Goal: Information Seeking & Learning: Learn about a topic

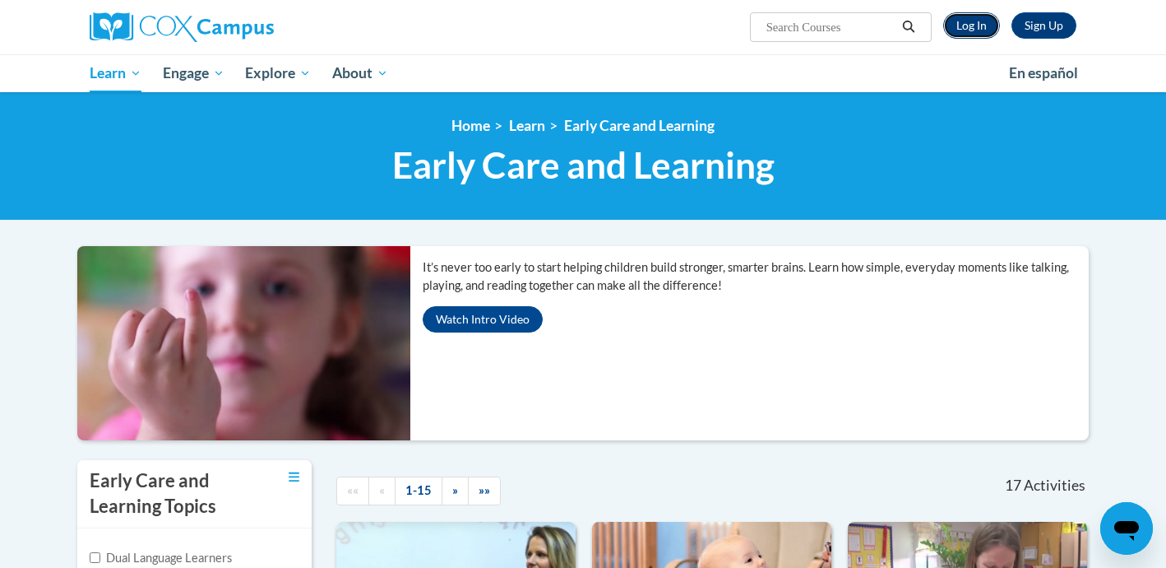
click at [973, 25] on link "Log In" at bounding box center [971, 25] width 57 height 26
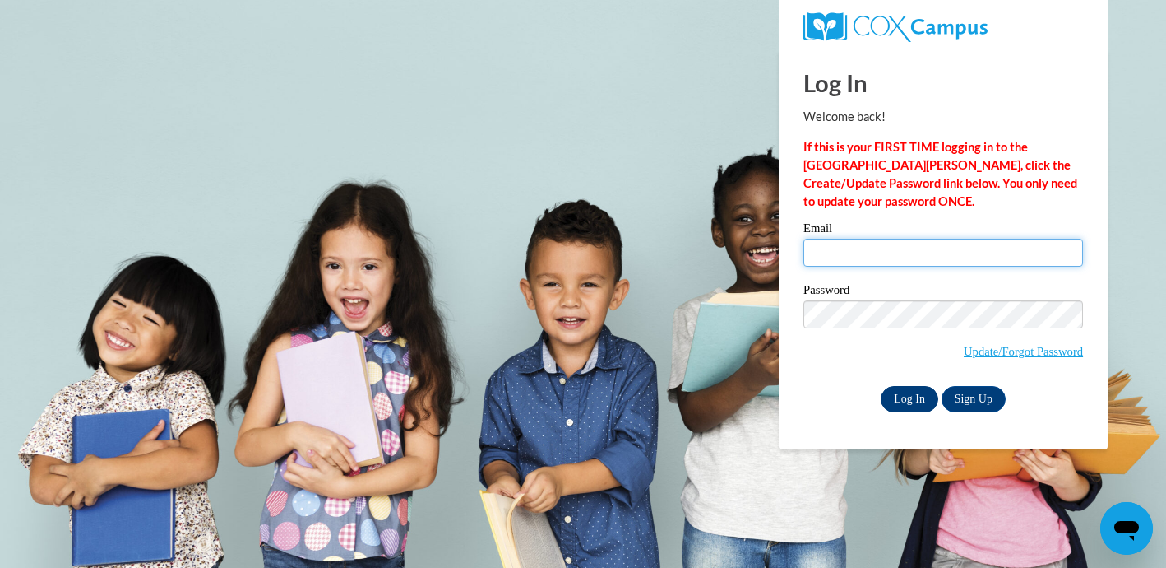
type input "momofsela@gmail.com"
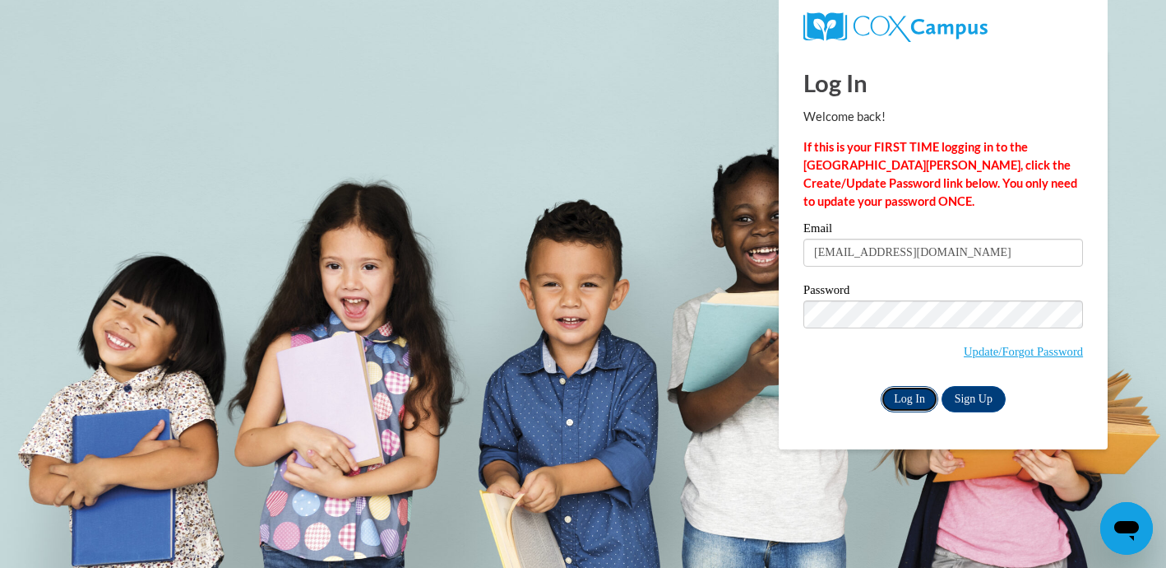
click at [901, 398] on input "Log In" at bounding box center [910, 399] width 58 height 26
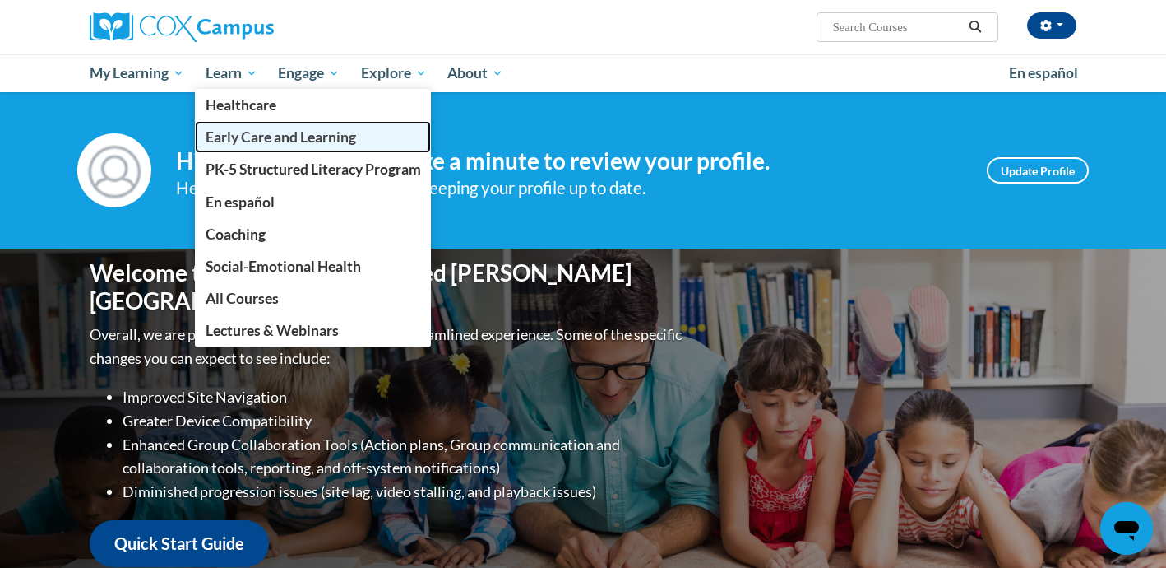
click at [243, 144] on span "Early Care and Learning" at bounding box center [281, 136] width 151 height 17
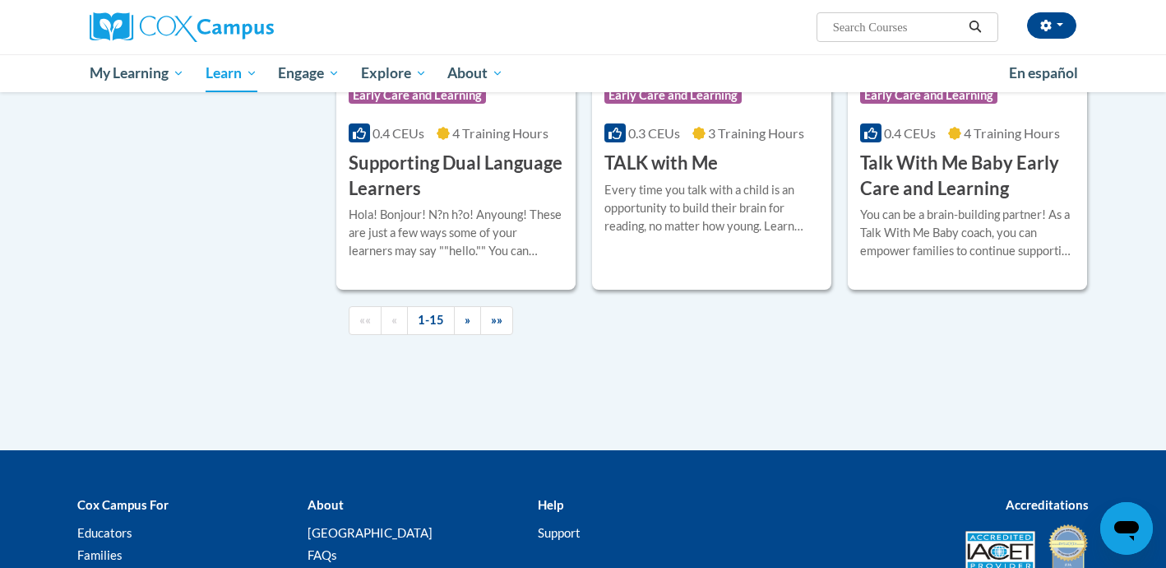
scroll to position [2379, 0]
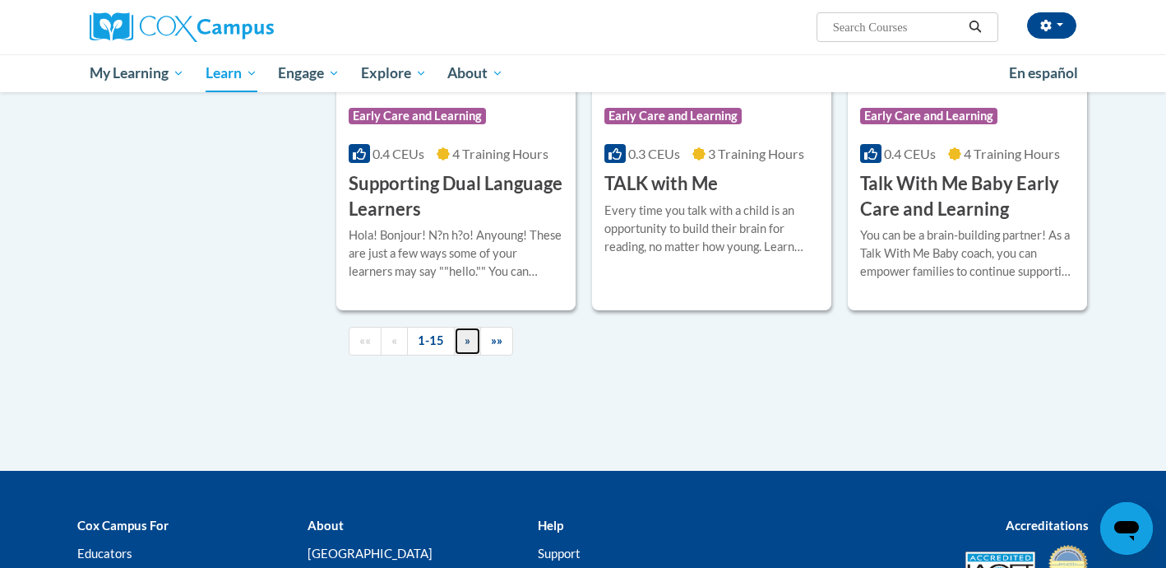
click at [465, 347] on span "»" at bounding box center [468, 340] width 6 height 14
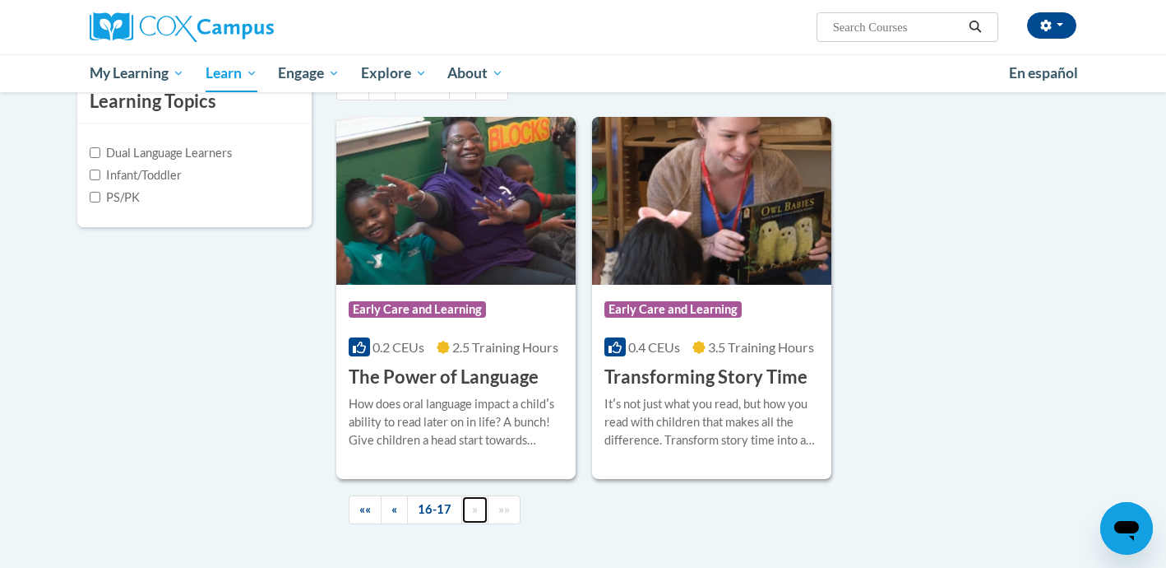
scroll to position [450, 0]
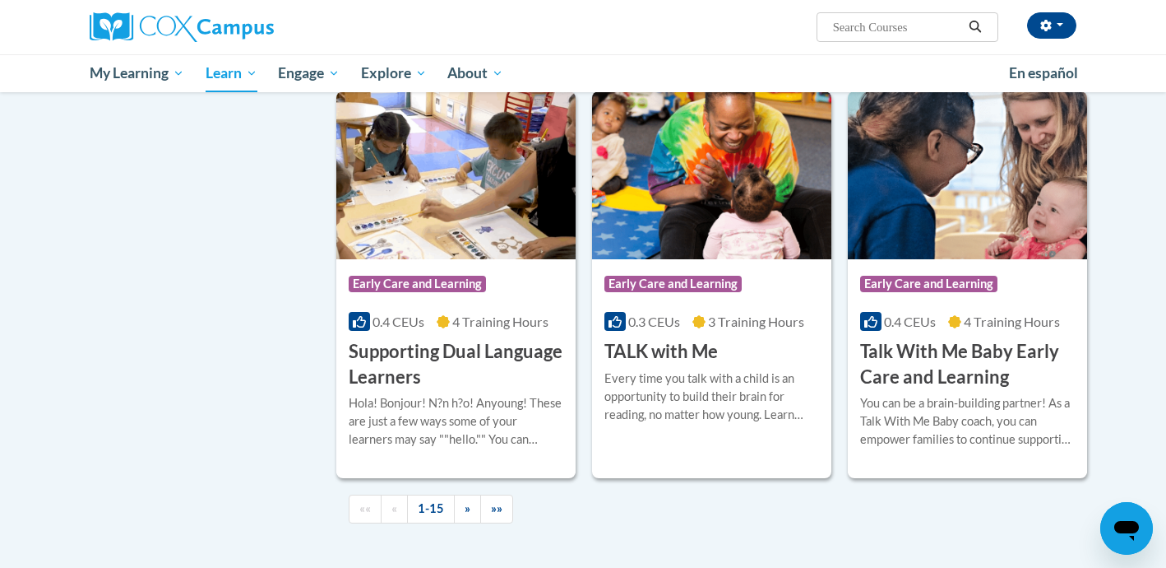
scroll to position [2217, 0]
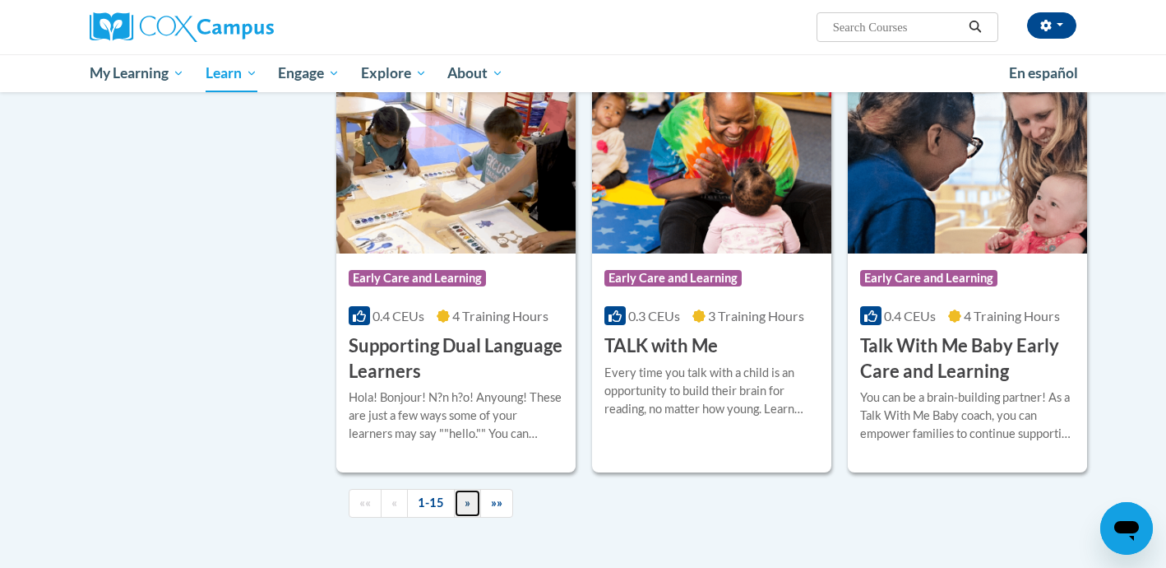
click at [476, 517] on link "»" at bounding box center [467, 503] width 27 height 29
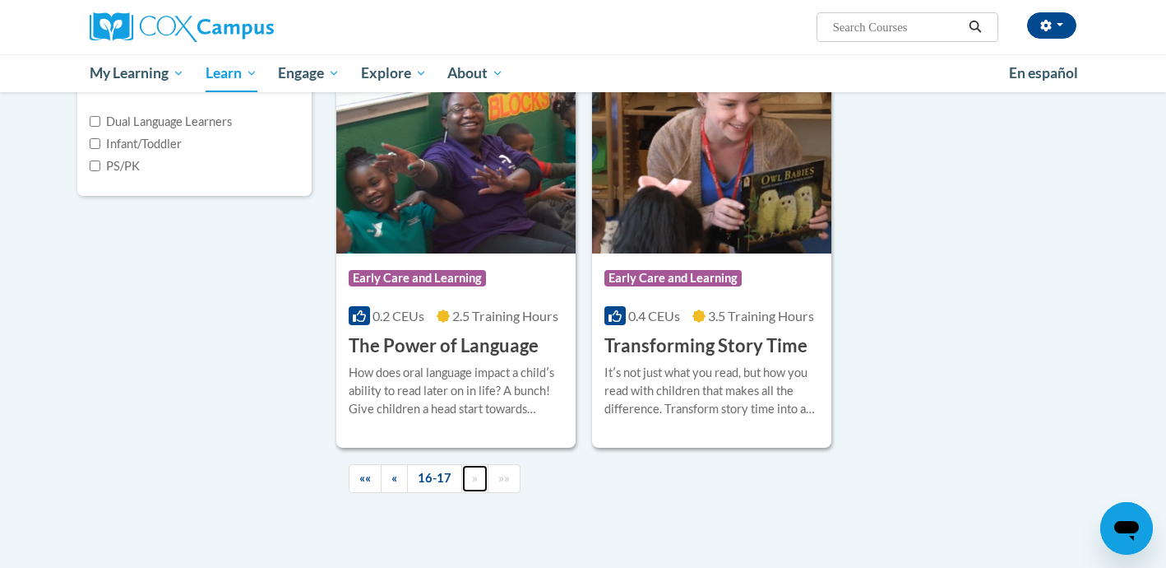
scroll to position [433, 0]
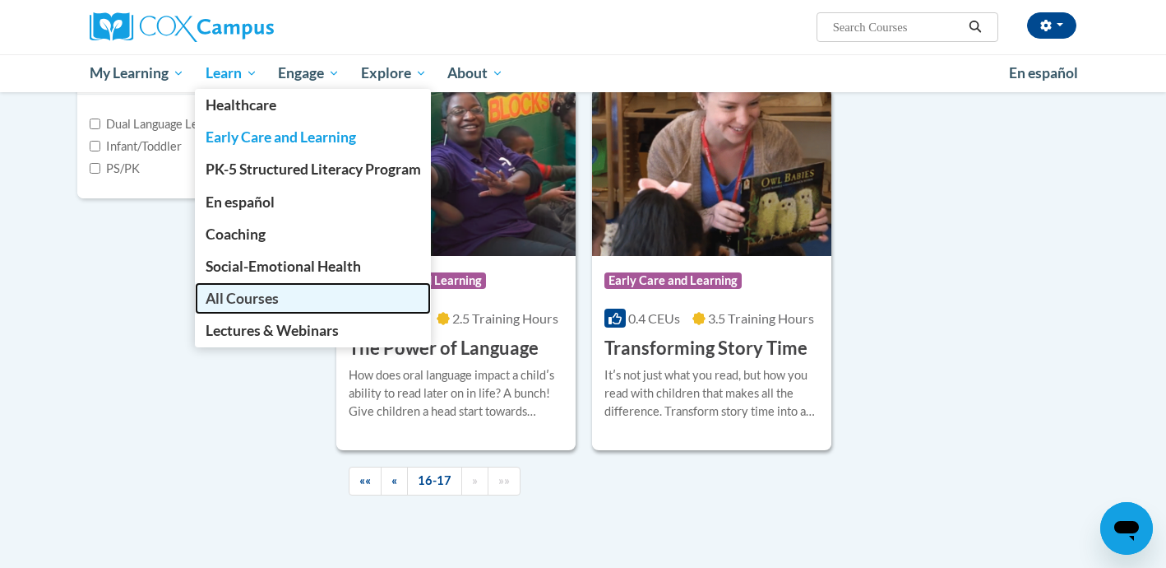
click at [271, 307] on link "All Courses" at bounding box center [313, 298] width 237 height 32
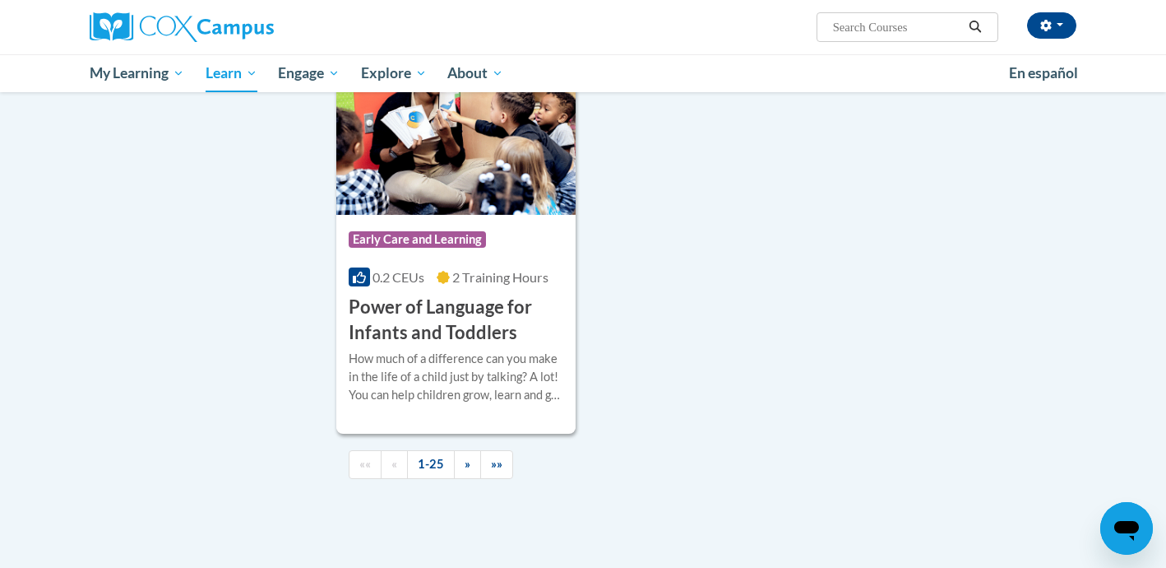
scroll to position [3779, 0]
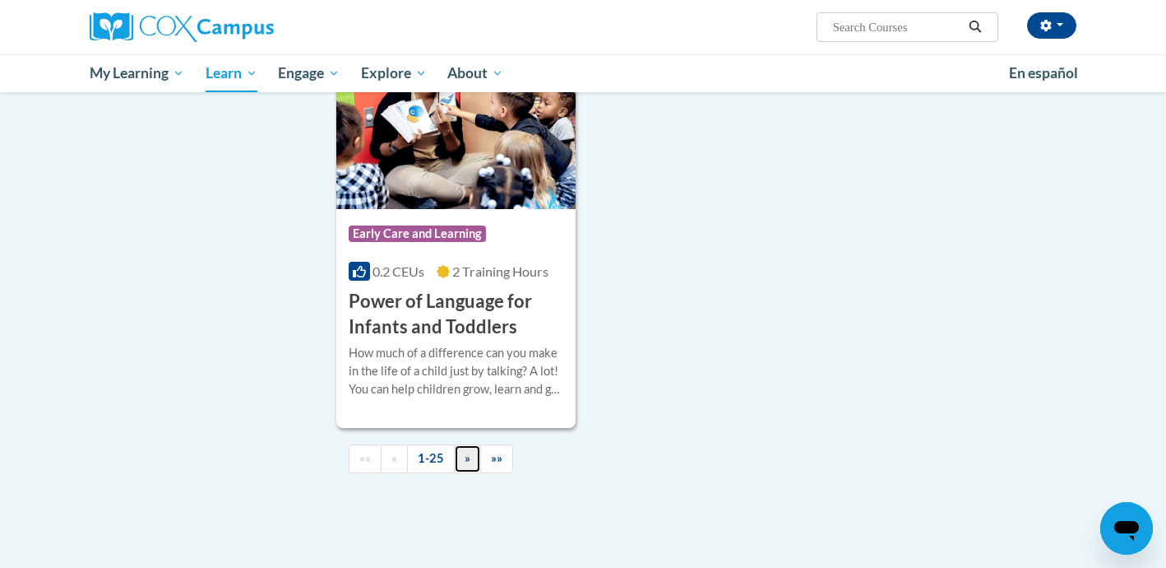
click at [466, 465] on span "»" at bounding box center [468, 458] width 6 height 14
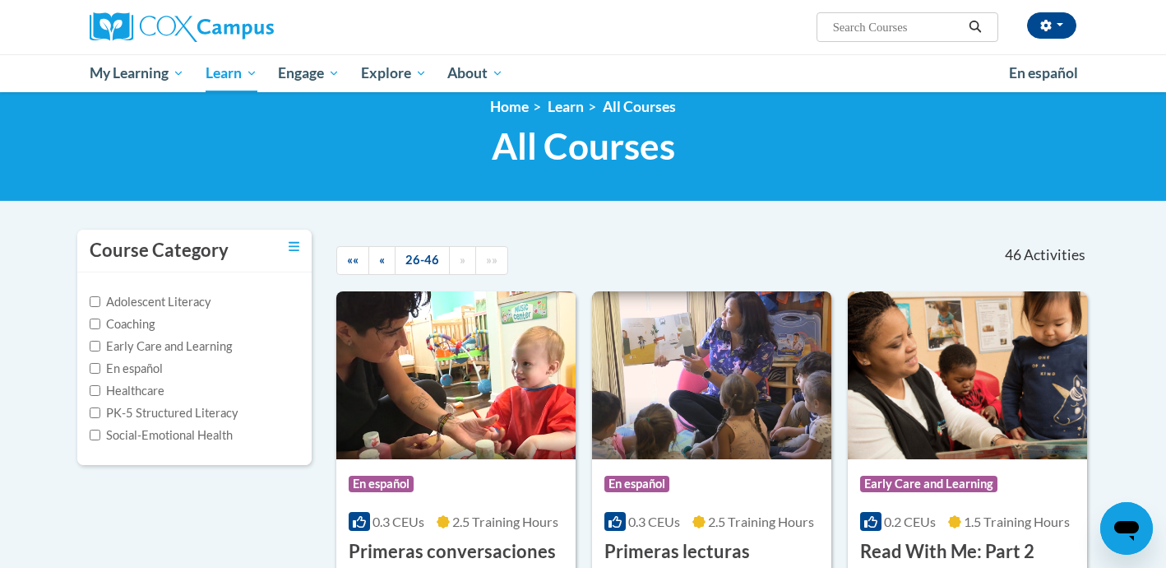
scroll to position [21, 0]
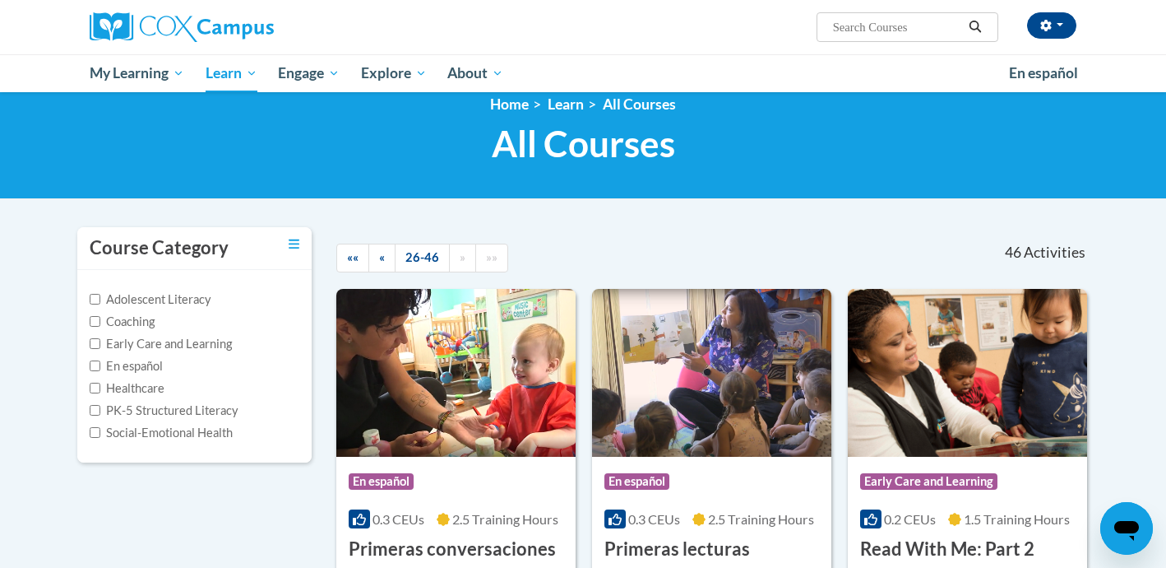
click at [199, 437] on label "Social-Emotional Health" at bounding box center [161, 433] width 143 height 18
click at [100, 437] on input "Social-Emotional Health" at bounding box center [95, 432] width 11 height 11
checkbox input "true"
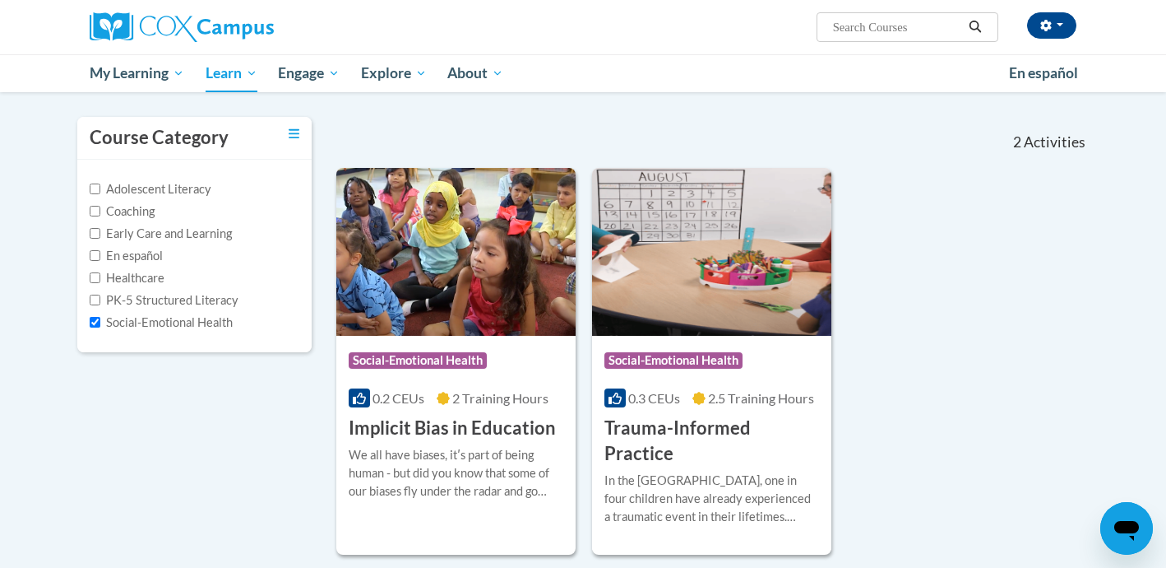
scroll to position [121, 0]
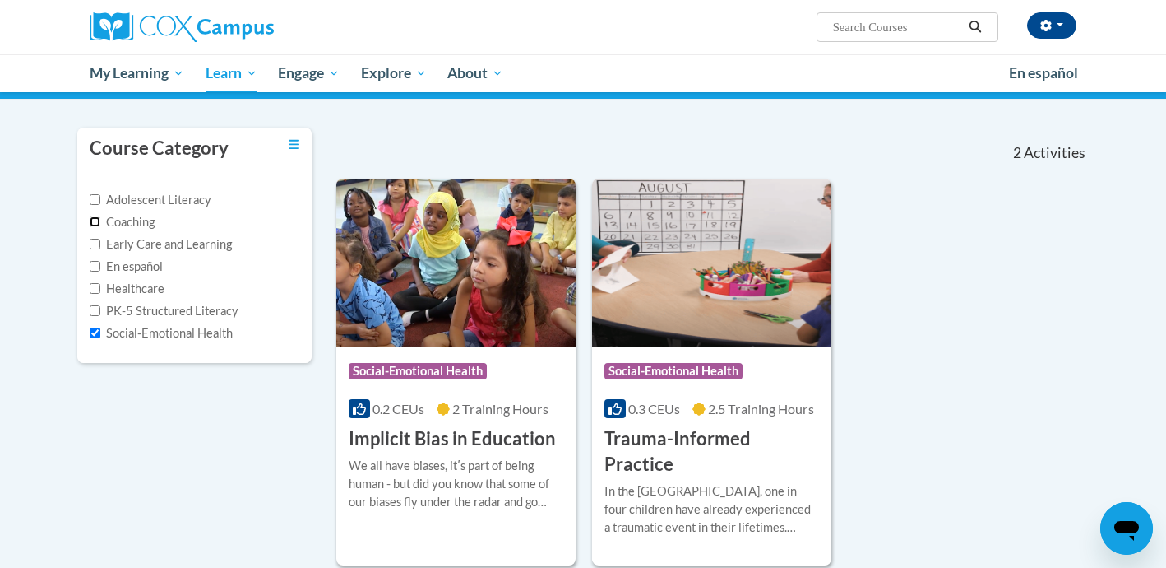
click at [98, 222] on input "Coaching" at bounding box center [95, 221] width 11 height 11
checkbox input "true"
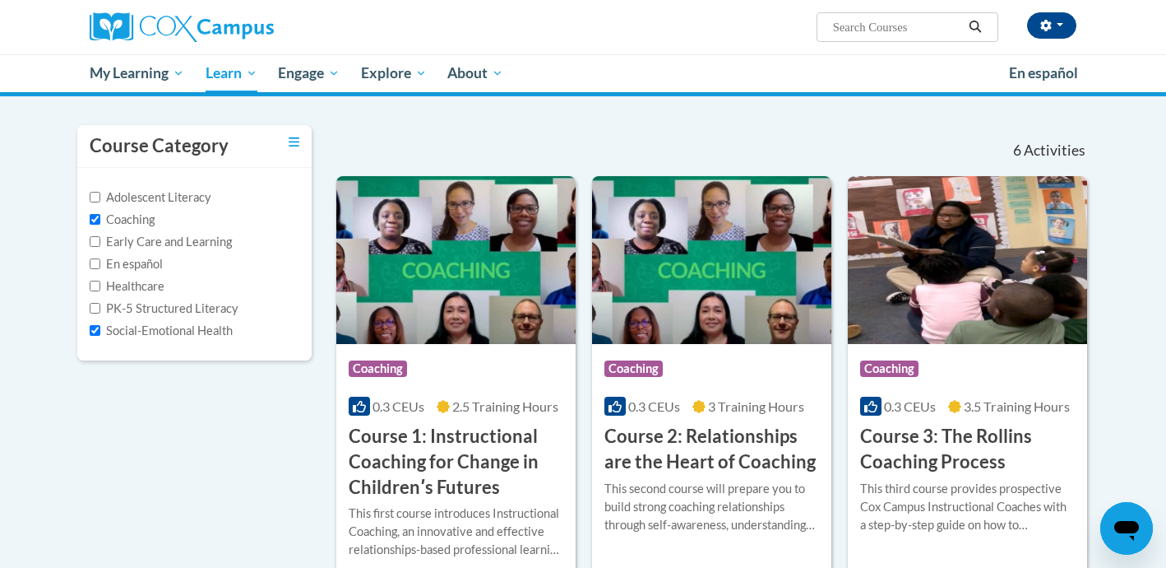
scroll to position [123, 0]
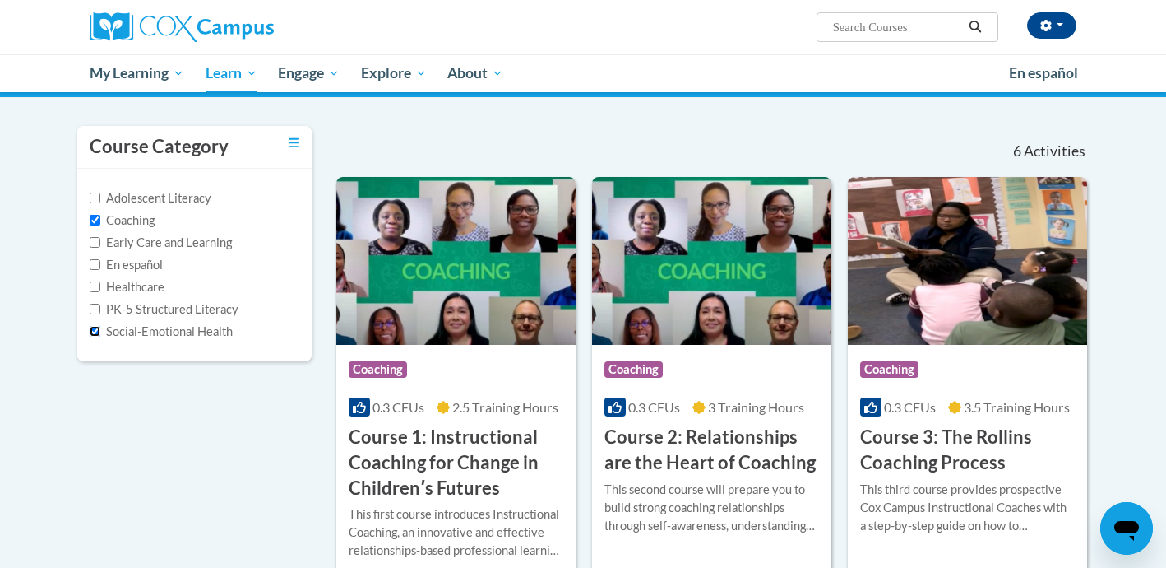
click at [99, 332] on input "Social-Emotional Health" at bounding box center [95, 331] width 11 height 11
checkbox input "false"
click at [92, 219] on input "Coaching" at bounding box center [95, 220] width 11 height 11
checkbox input "false"
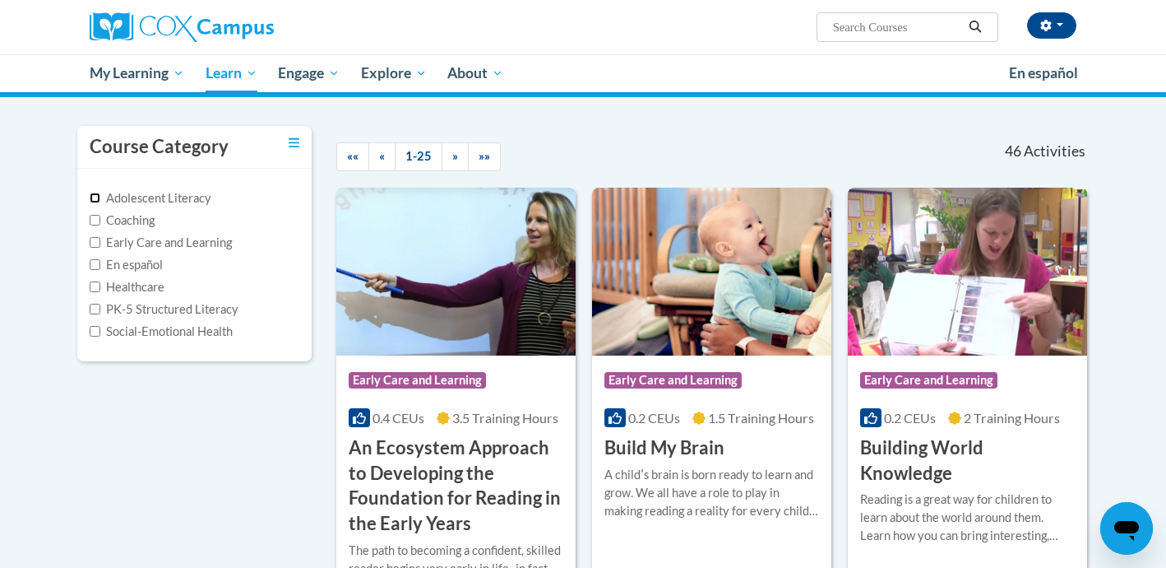
click at [93, 198] on input "Adolescent Literacy" at bounding box center [95, 197] width 11 height 11
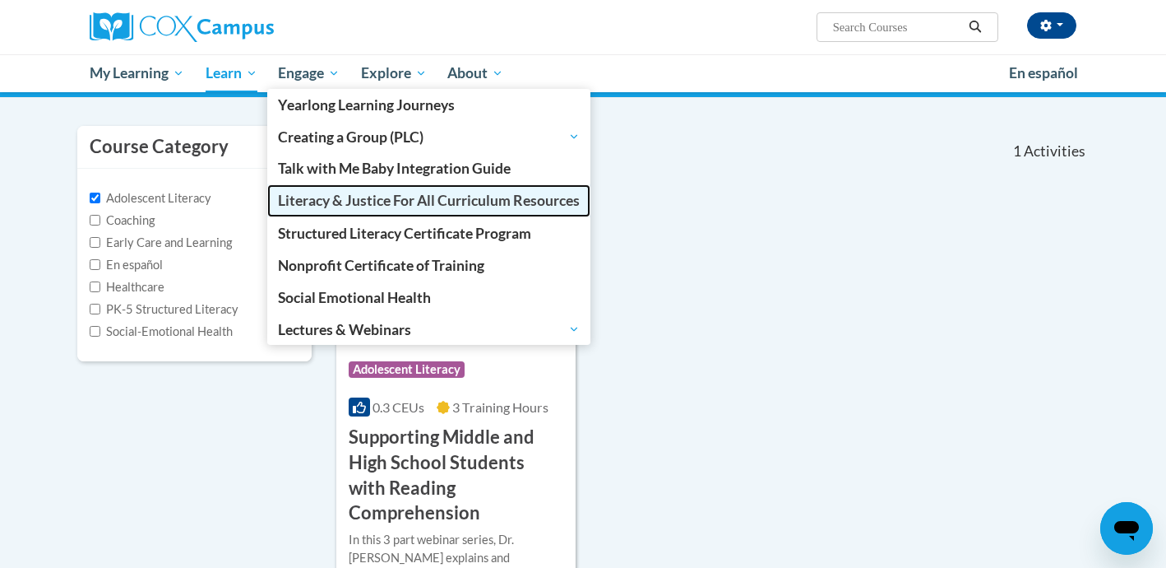
click at [352, 206] on span "Literacy & Justice For All Curriculum Resources" at bounding box center [429, 200] width 302 height 17
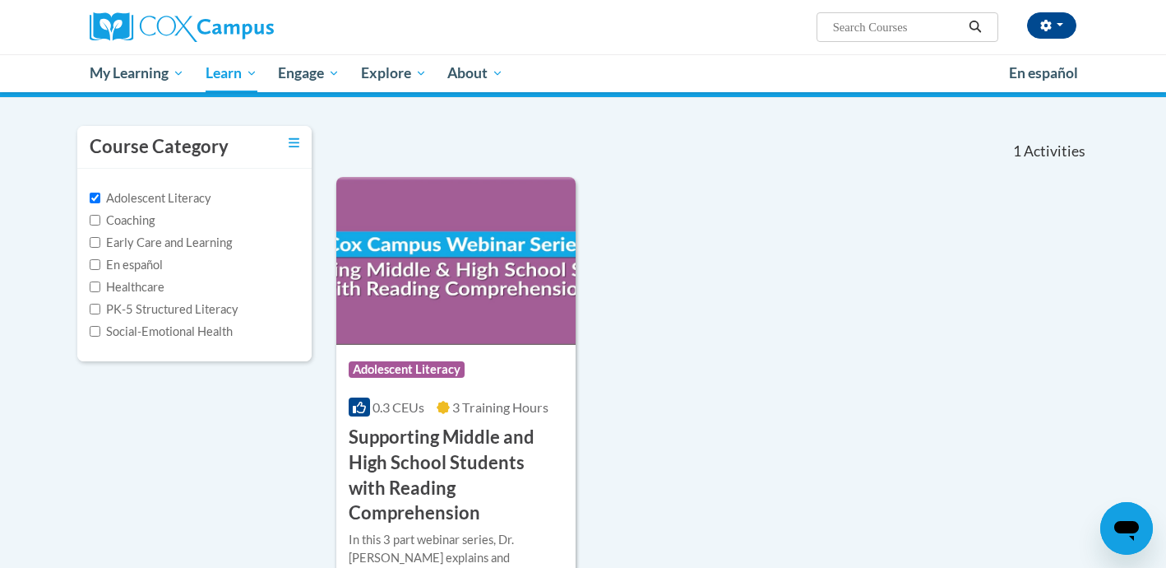
click at [716, 246] on div "Course Category: Adolescent Literacy 0.3 CEUs 3 Training Hours COURSE Supportin…" at bounding box center [712, 396] width 753 height 438
click at [95, 197] on input "Adolescent Literacy" at bounding box center [95, 197] width 11 height 11
checkbox input "false"
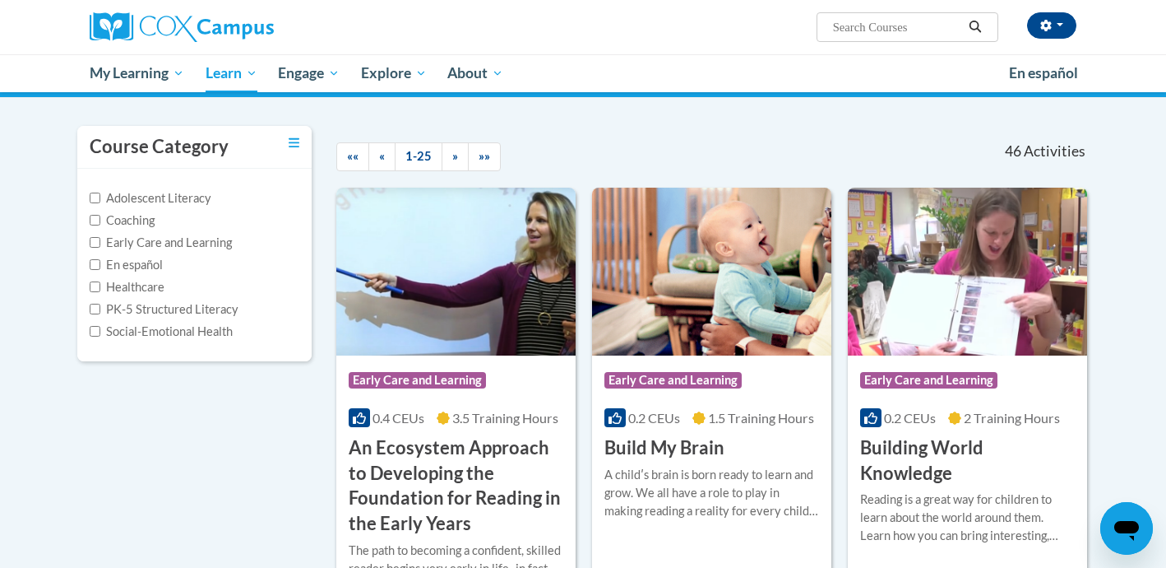
click at [94, 225] on label "Coaching" at bounding box center [122, 220] width 65 height 18
click at [94, 225] on input "Coaching" at bounding box center [95, 220] width 11 height 11
checkbox input "true"
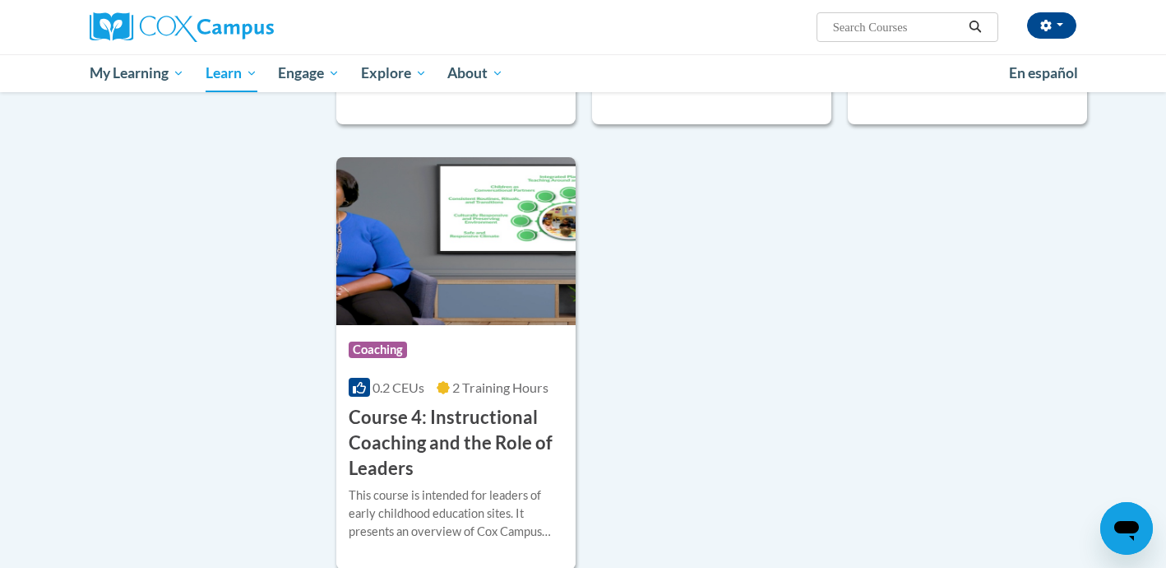
scroll to position [588, 0]
